Goal: Task Accomplishment & Management: Manage account settings

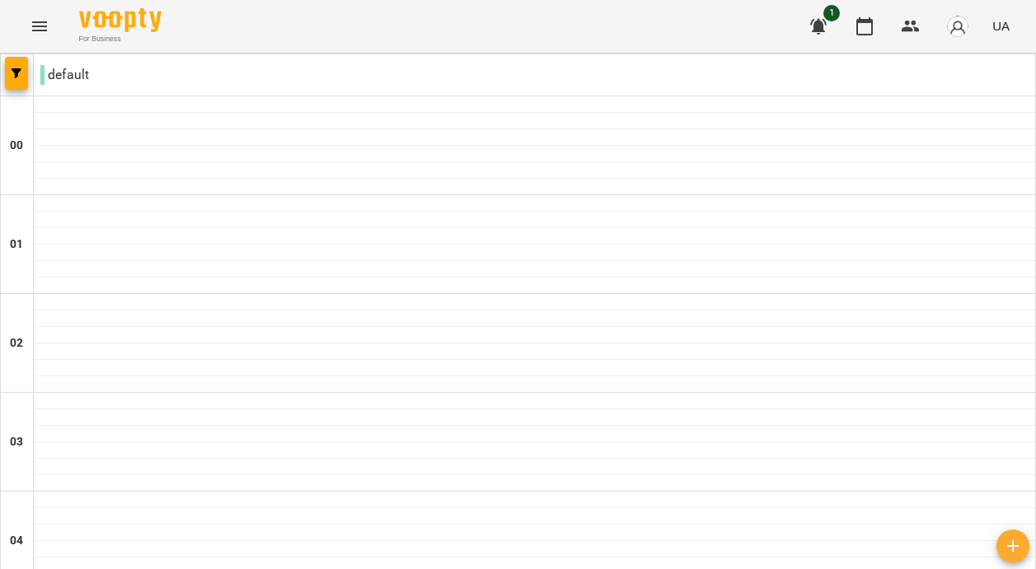
type input "**********"
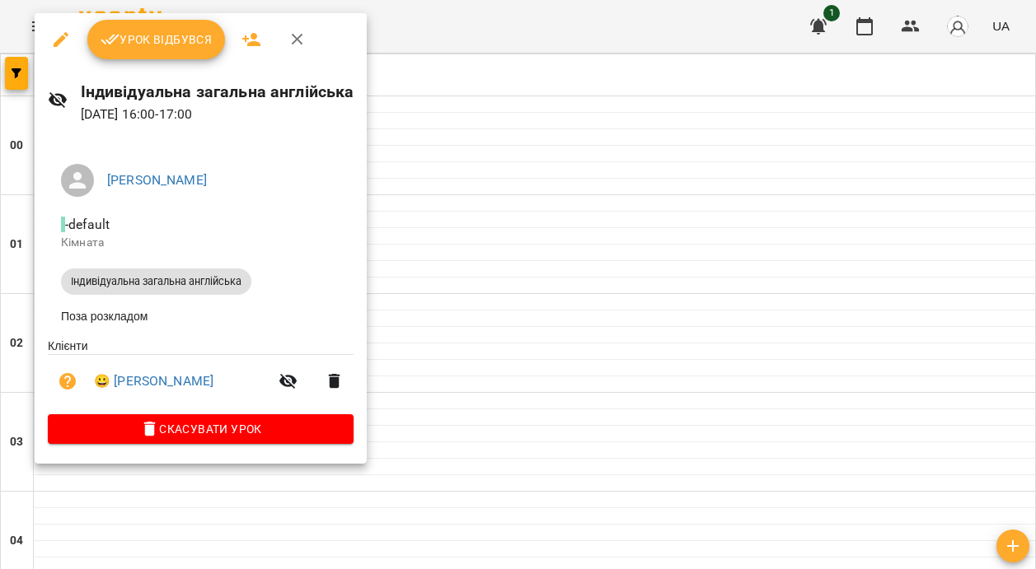
click at [190, 46] on span "Урок відбувся" at bounding box center [157, 40] width 112 height 20
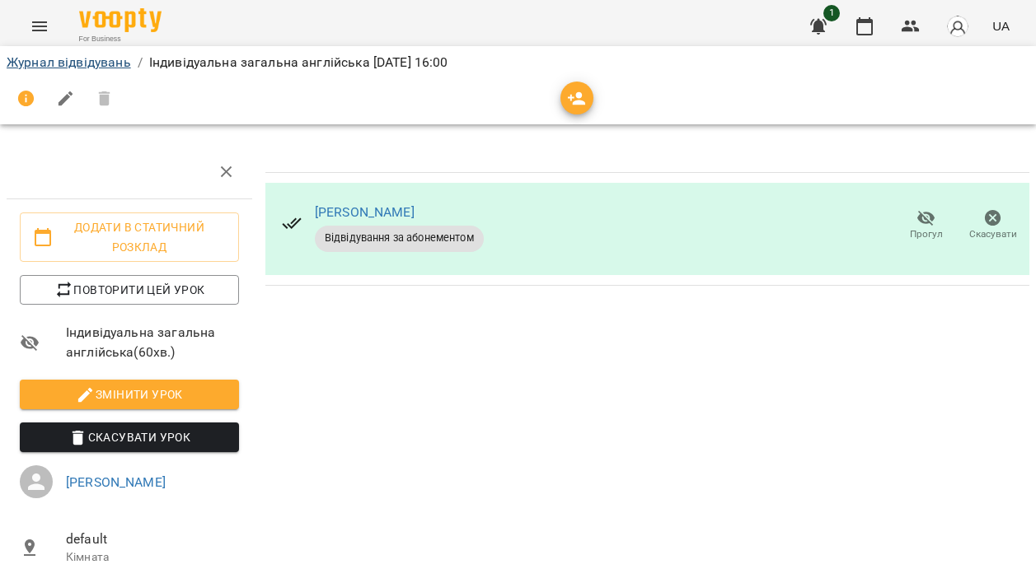
click at [76, 68] on link "Журнал відвідувань" at bounding box center [69, 62] width 124 height 16
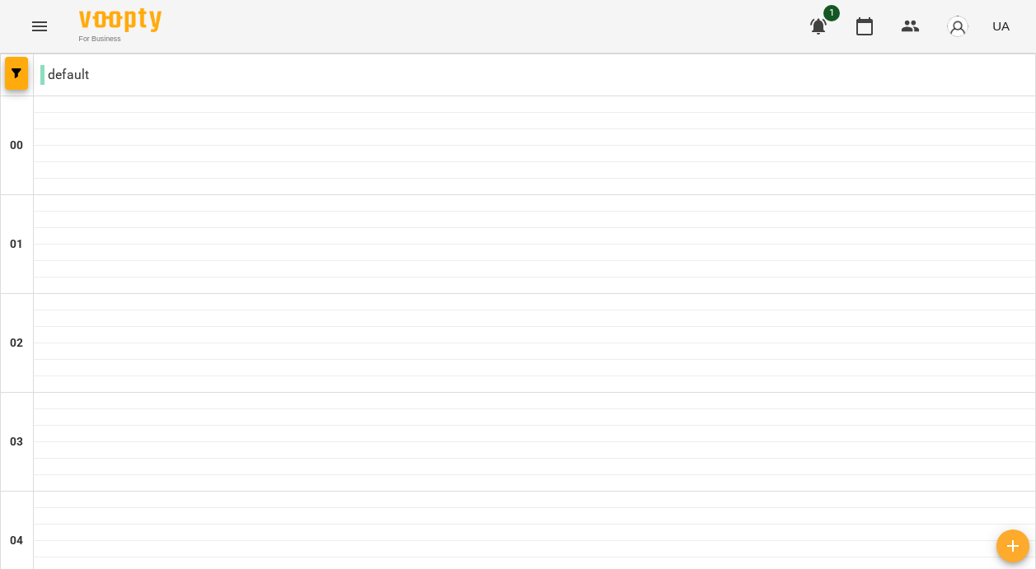
scroll to position [1638, 0]
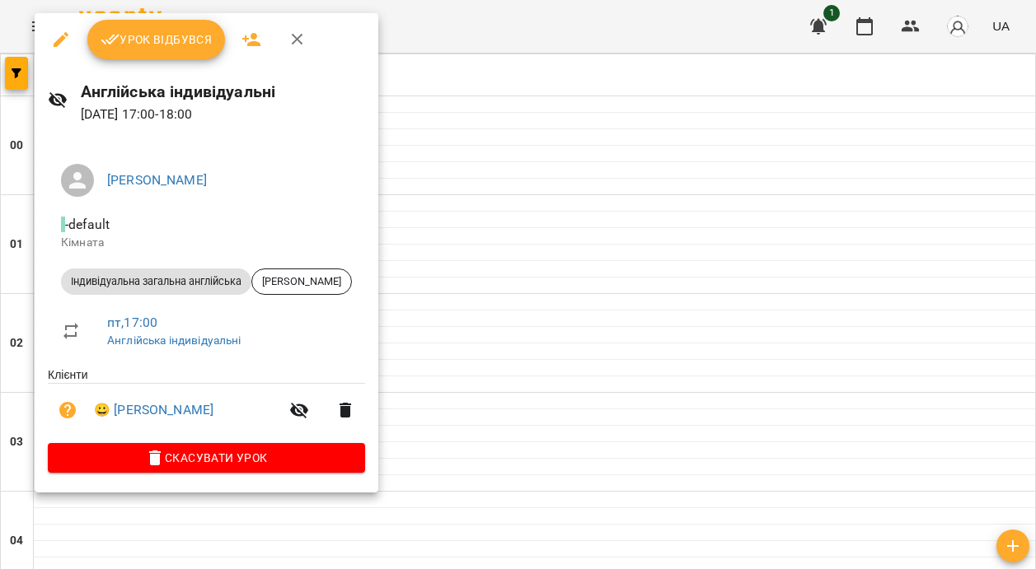
click at [166, 47] on span "Урок відбувся" at bounding box center [157, 40] width 112 height 20
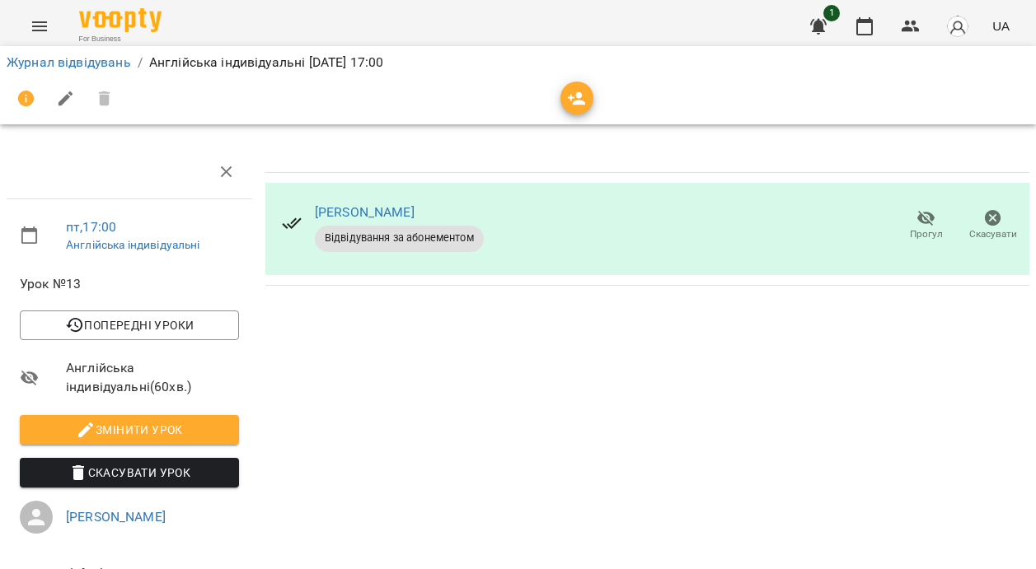
click at [82, 61] on link "Журнал відвідувань" at bounding box center [69, 62] width 124 height 16
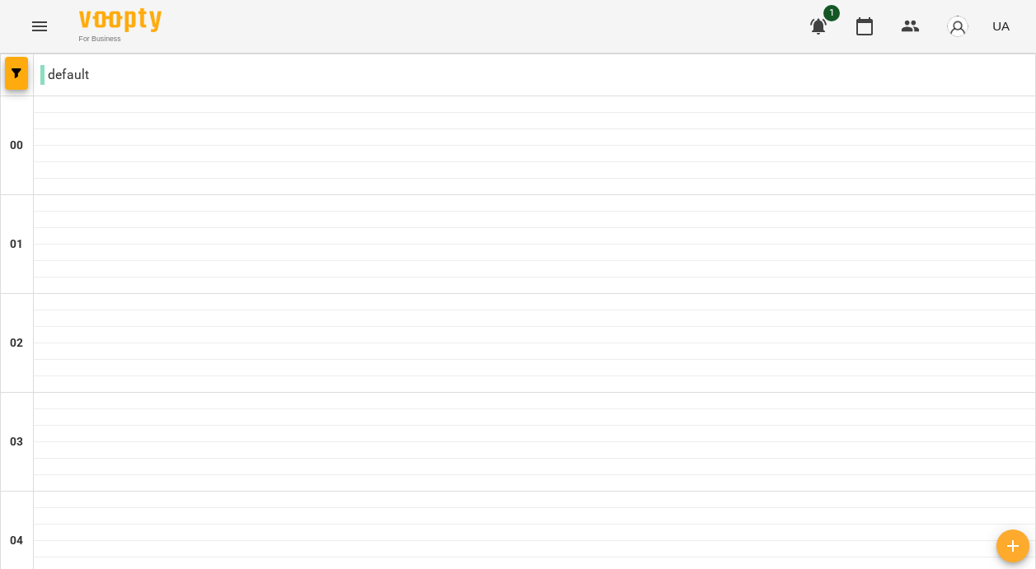
scroll to position [1581, 0]
click at [817, 21] on icon "button" at bounding box center [818, 26] width 20 height 20
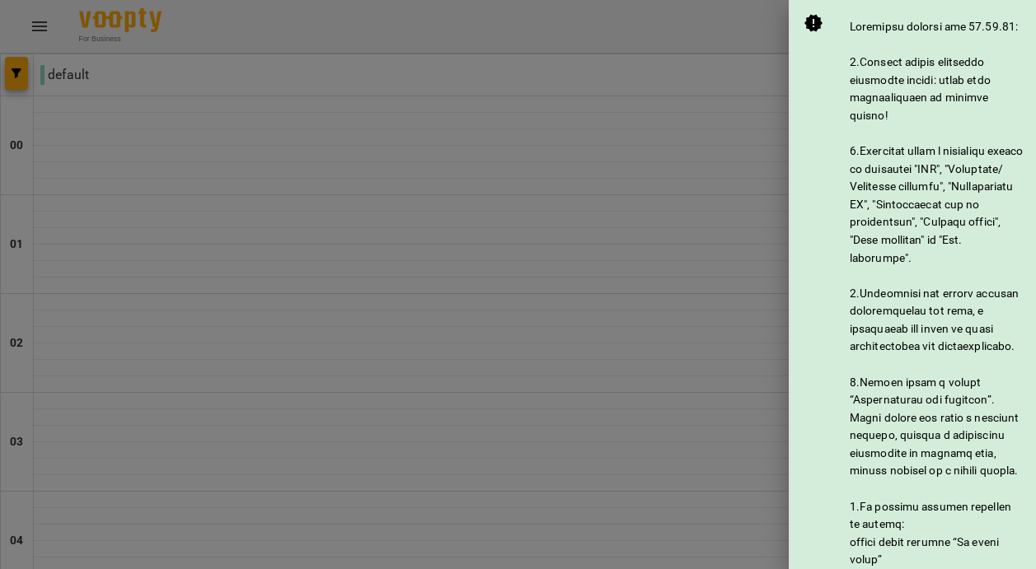
click at [734, 53] on div at bounding box center [518, 284] width 1036 height 569
